Goal: Information Seeking & Learning: Learn about a topic

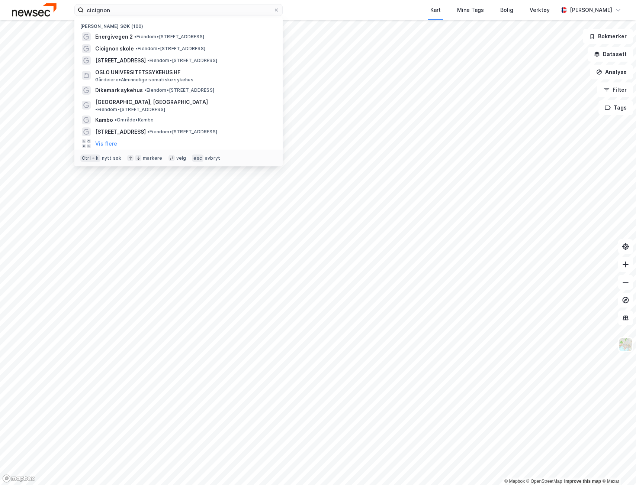
click at [378, 9] on div "Kart Mine Tags Bolig Verktøy" at bounding box center [437, 10] width 239 height 20
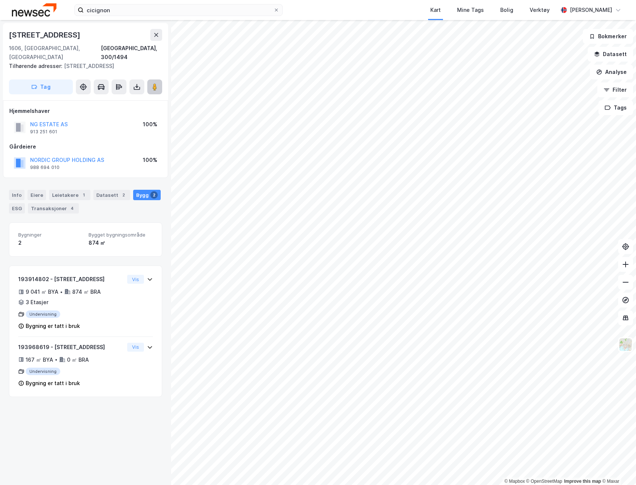
click at [155, 83] on image at bounding box center [154, 86] width 4 height 7
